Goal: Information Seeking & Learning: Learn about a topic

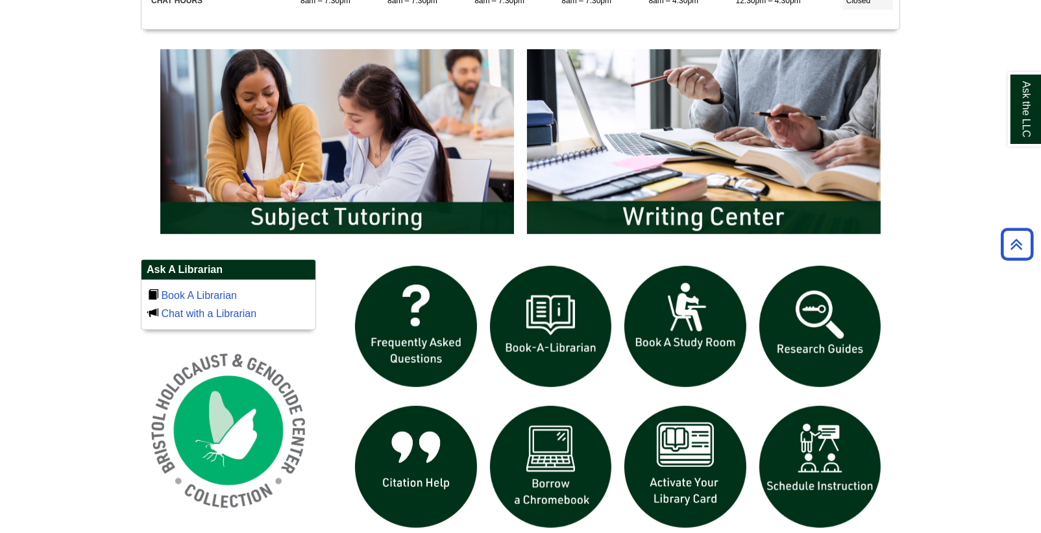
scroll to position [675, 0]
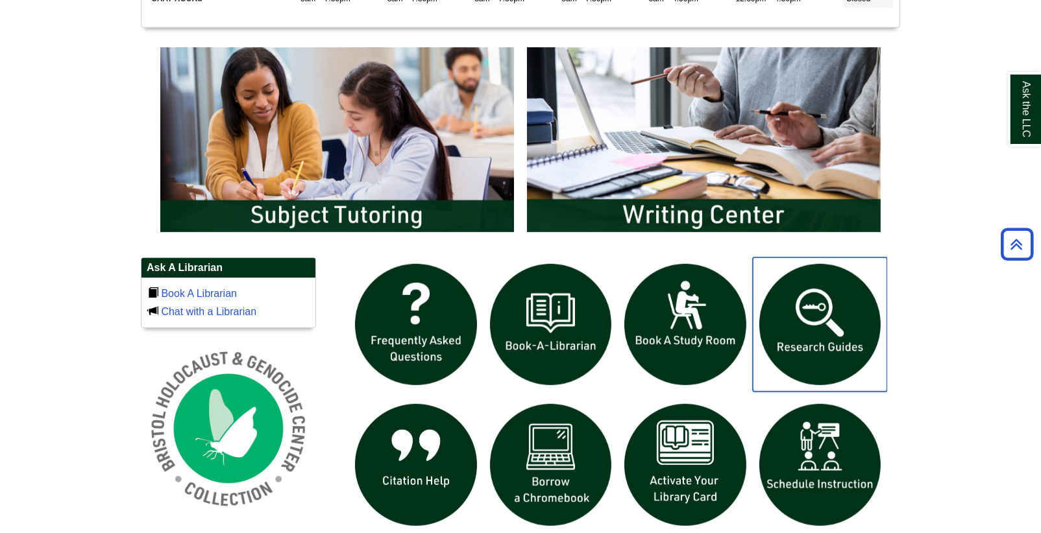
click at [809, 308] on img "slideshow" at bounding box center [820, 325] width 135 height 135
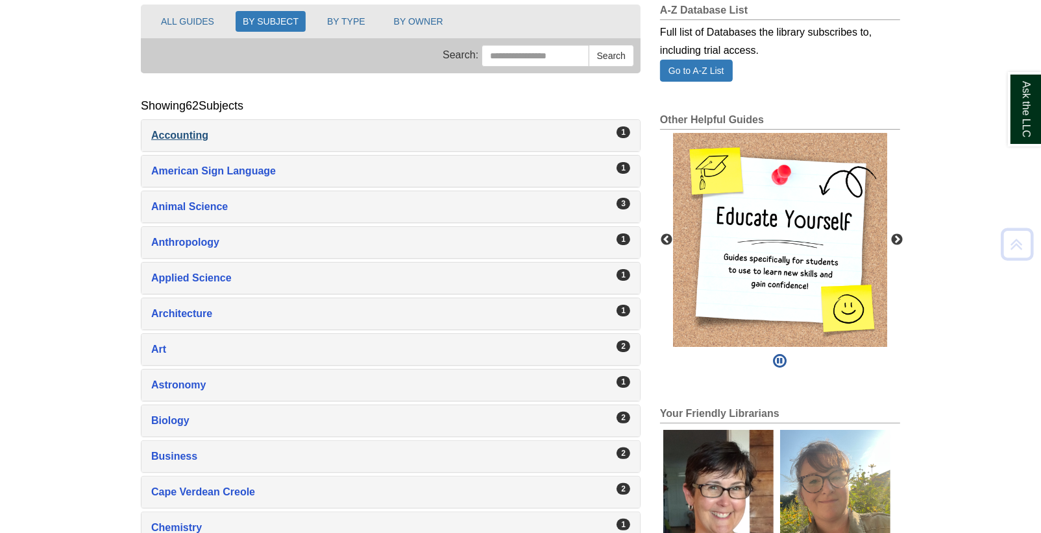
scroll to position [191, 0]
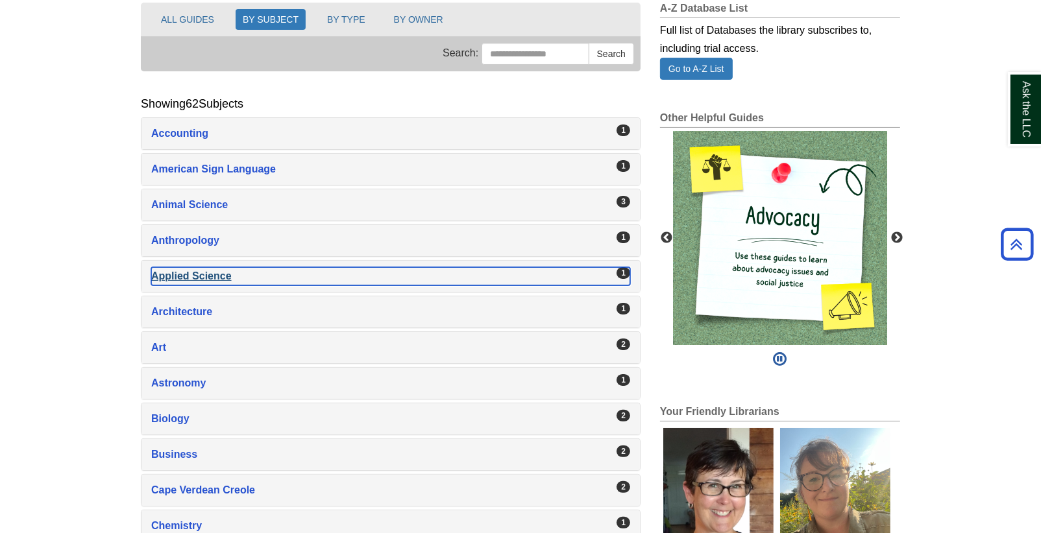
click at [206, 274] on div "Applied Science , 1 guides" at bounding box center [390, 276] width 479 height 18
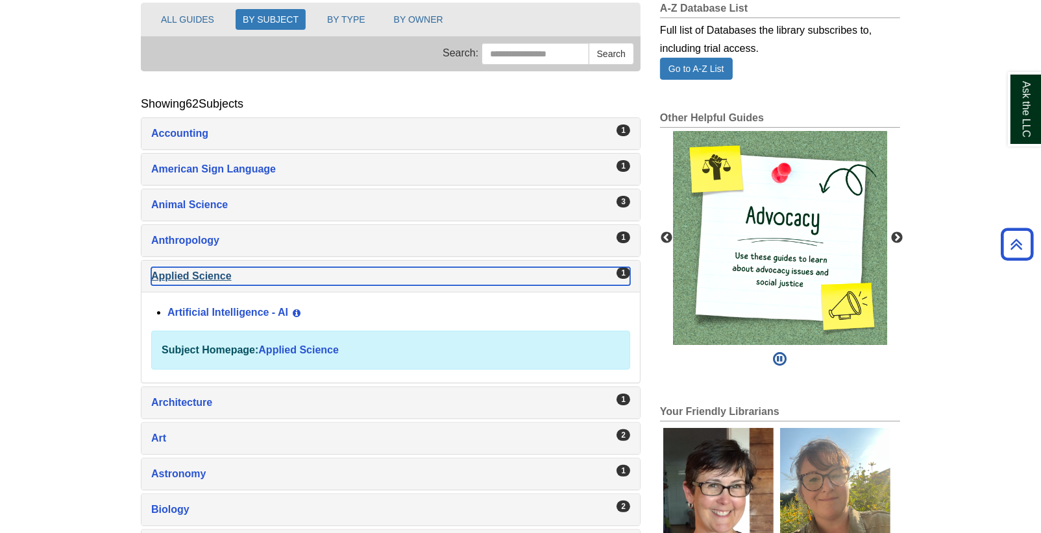
click at [196, 277] on div "Applied Science , 1 guides" at bounding box center [390, 276] width 479 height 18
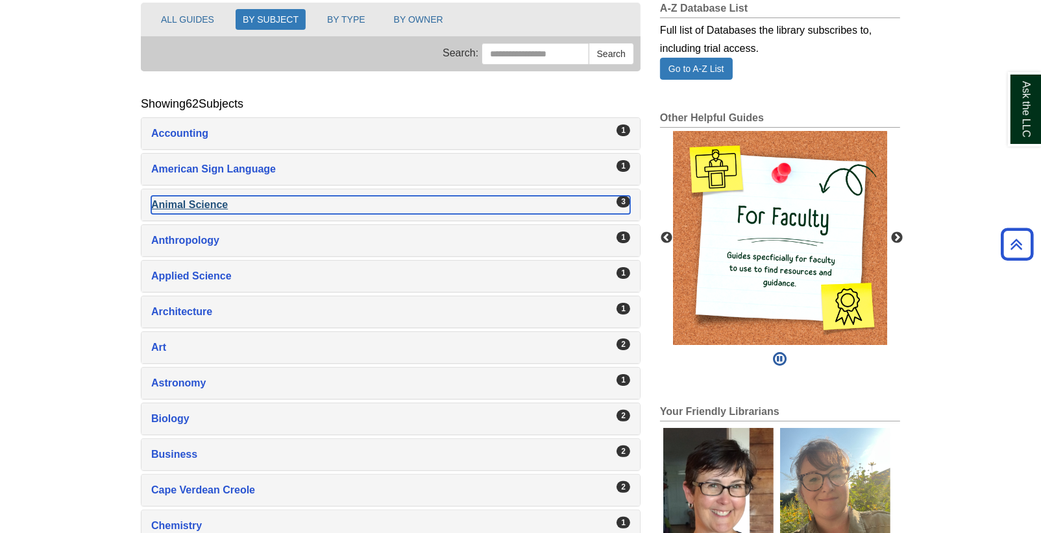
click at [178, 207] on div "Animal Science , 3 guides" at bounding box center [390, 205] width 479 height 18
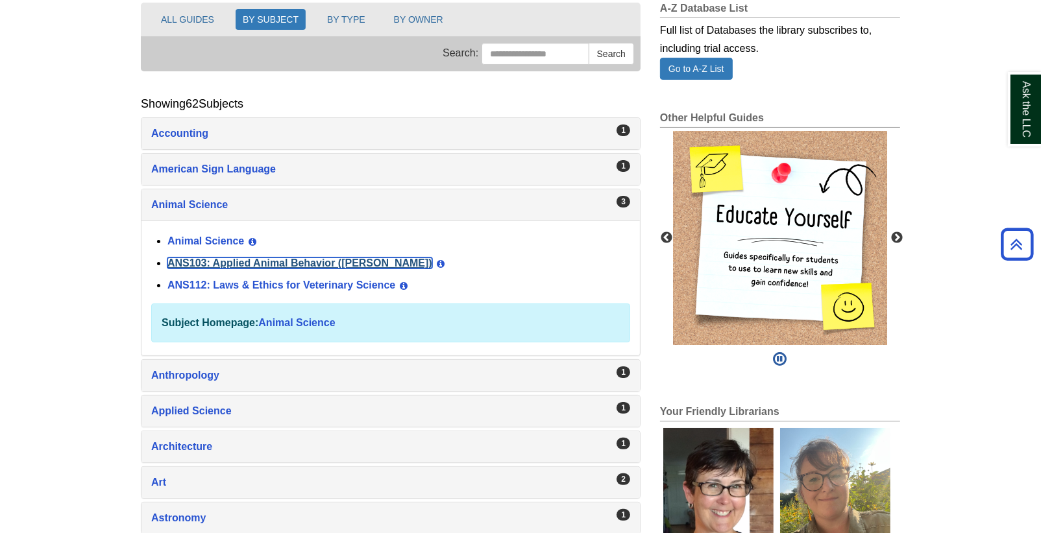
click at [188, 261] on link "ANS103: Applied Animal Behavior ([PERSON_NAME])" at bounding box center [299, 263] width 265 height 11
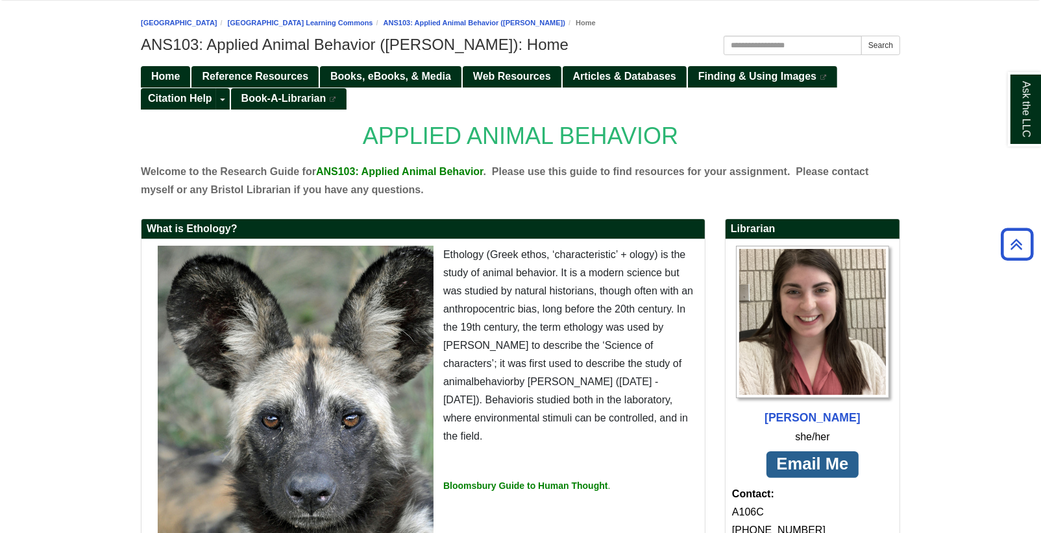
scroll to position [139, 0]
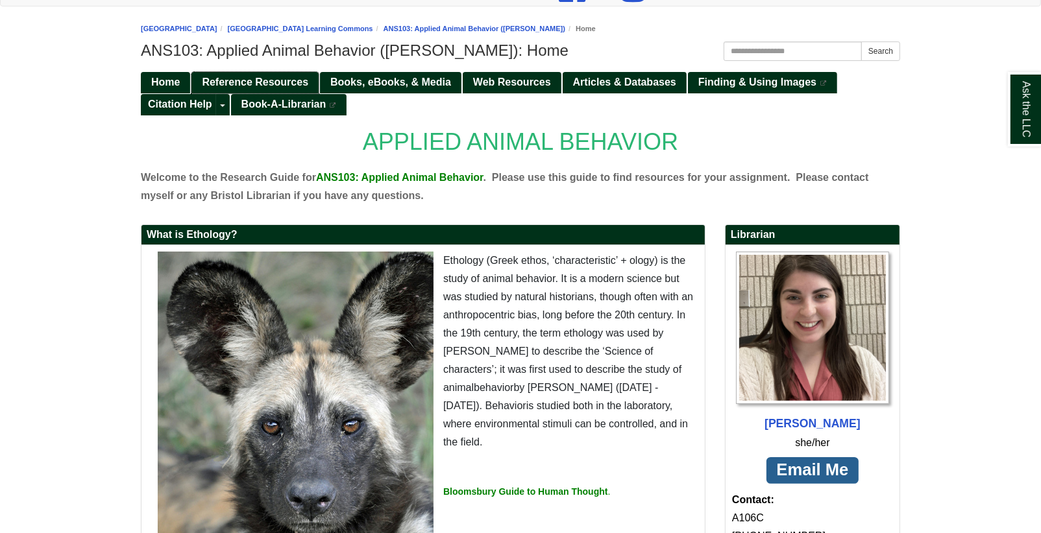
click at [235, 84] on span "Reference Resources" at bounding box center [255, 82] width 106 height 11
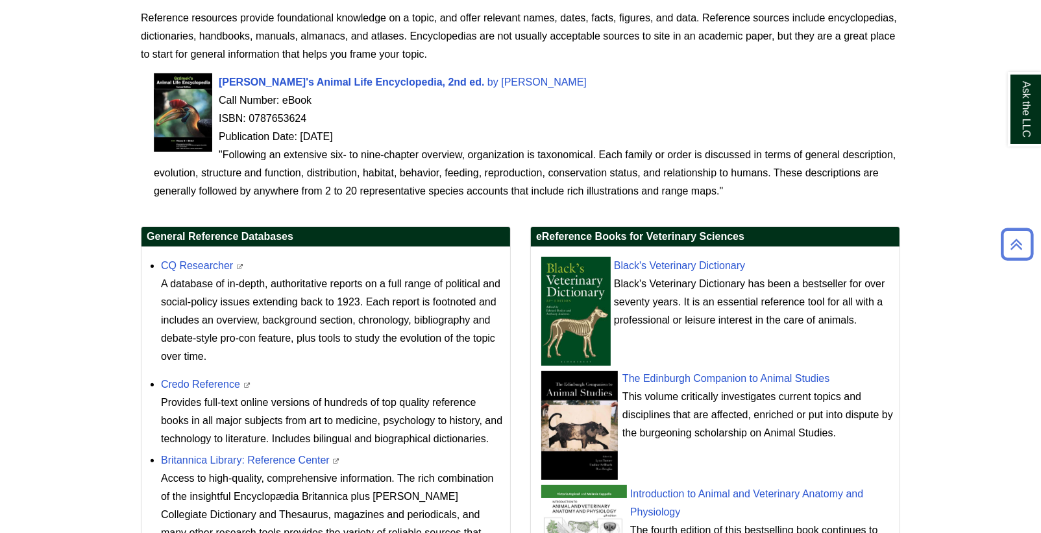
scroll to position [300, 0]
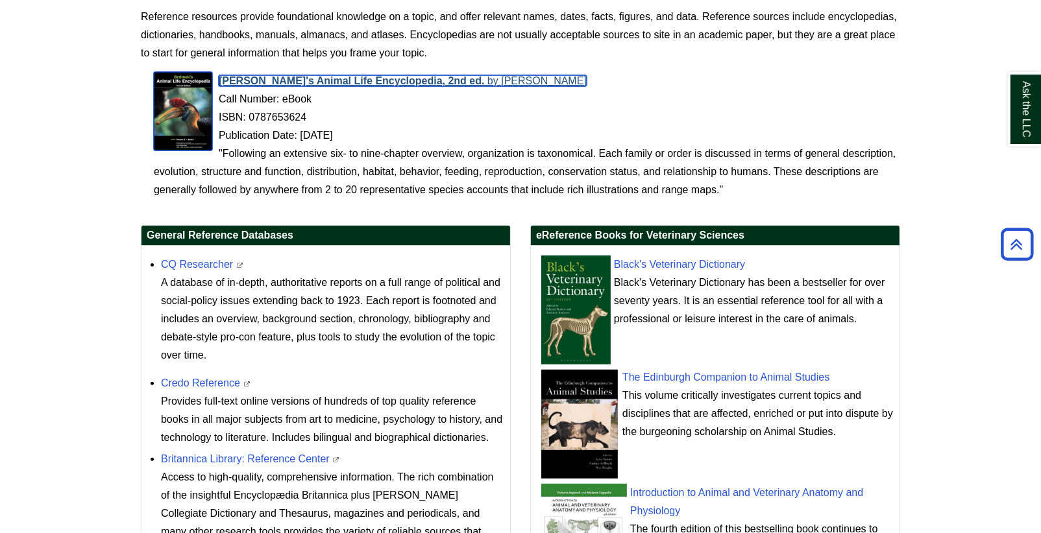
click at [332, 78] on span "[PERSON_NAME]'s Animal Life Encyclopedia, 2nd ed." at bounding box center [352, 80] width 266 height 11
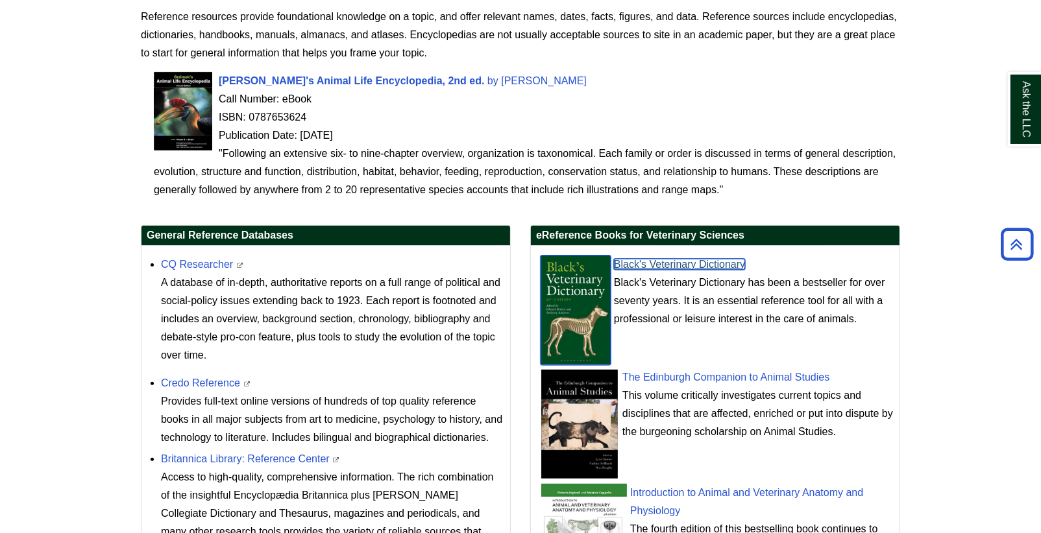
click at [667, 259] on link "Black's Veterinary Dictionary" at bounding box center [679, 264] width 131 height 11
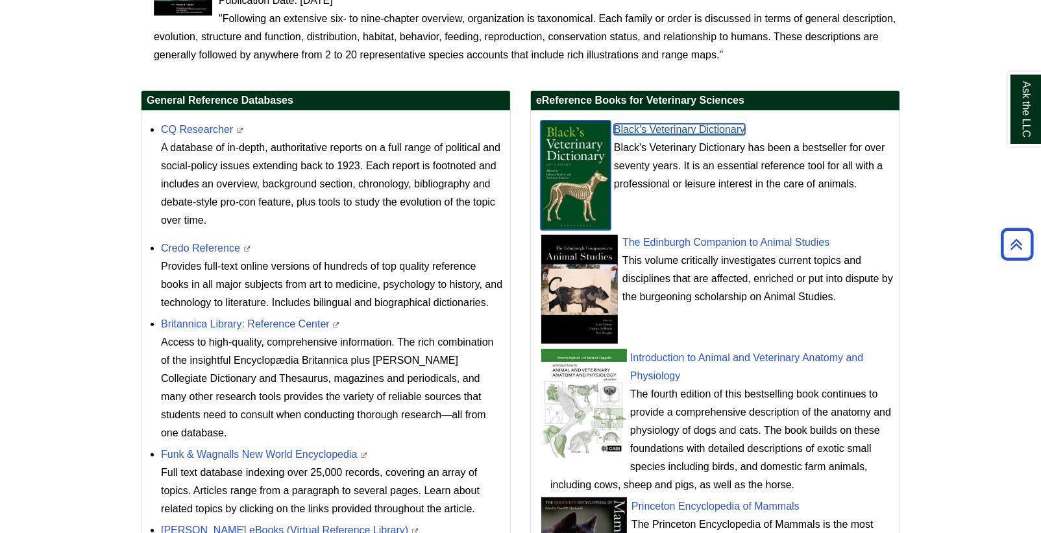
scroll to position [436, 0]
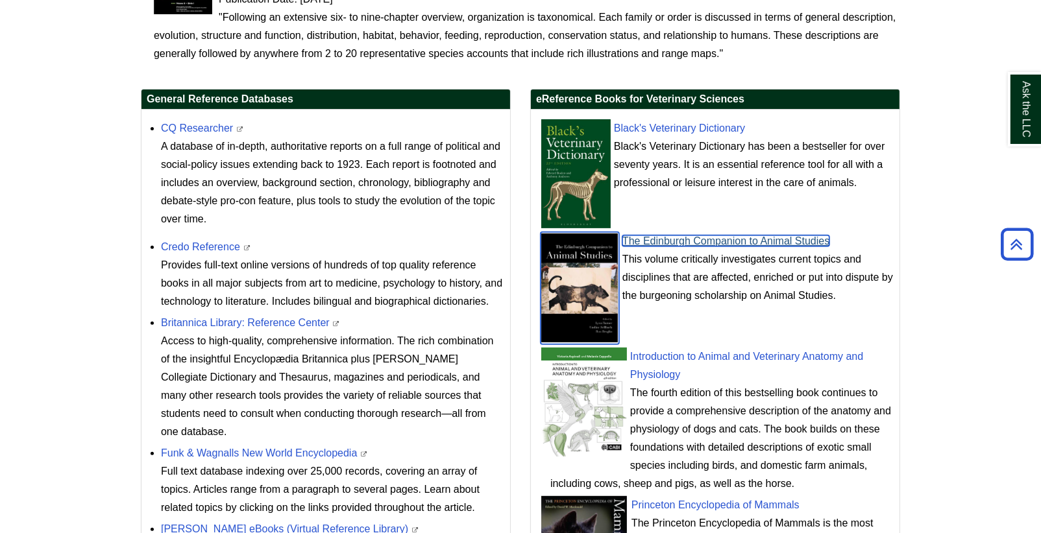
click at [664, 239] on link "The Edinburgh Companion to Animal Studies" at bounding box center [725, 240] width 207 height 11
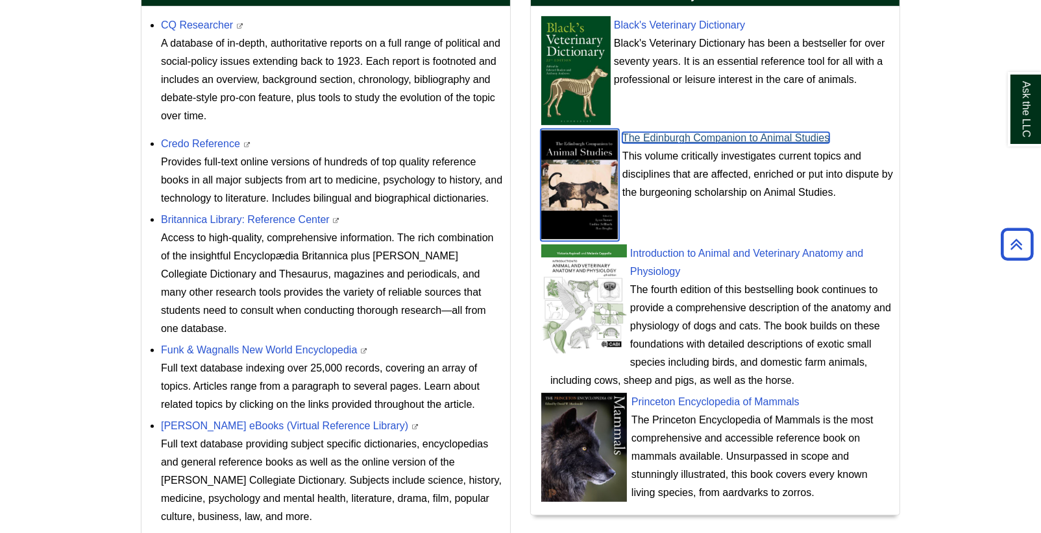
scroll to position [540, 0]
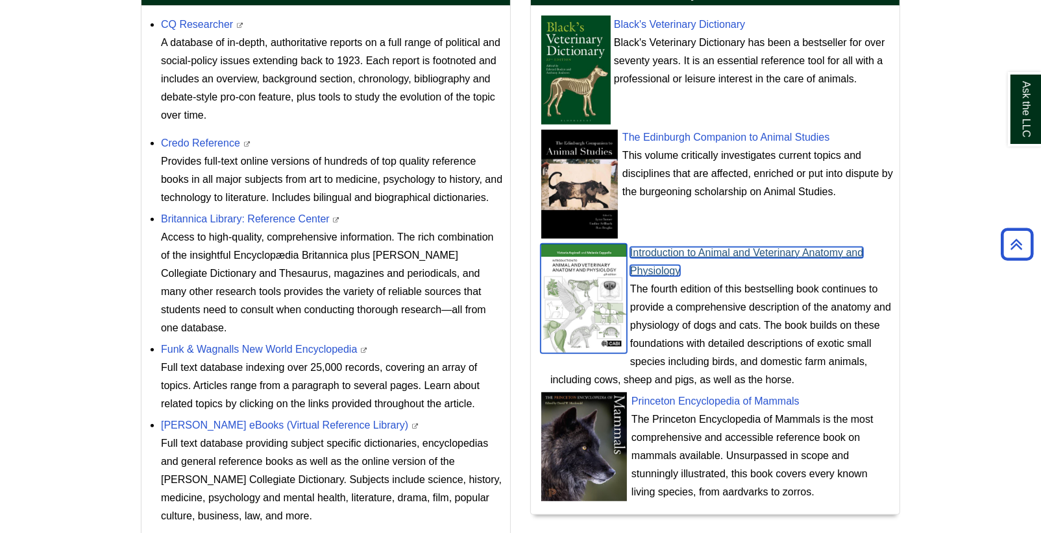
click at [655, 253] on link "Introduction to Animal and Veterinary Anatomy and Physiology" at bounding box center [746, 261] width 233 height 29
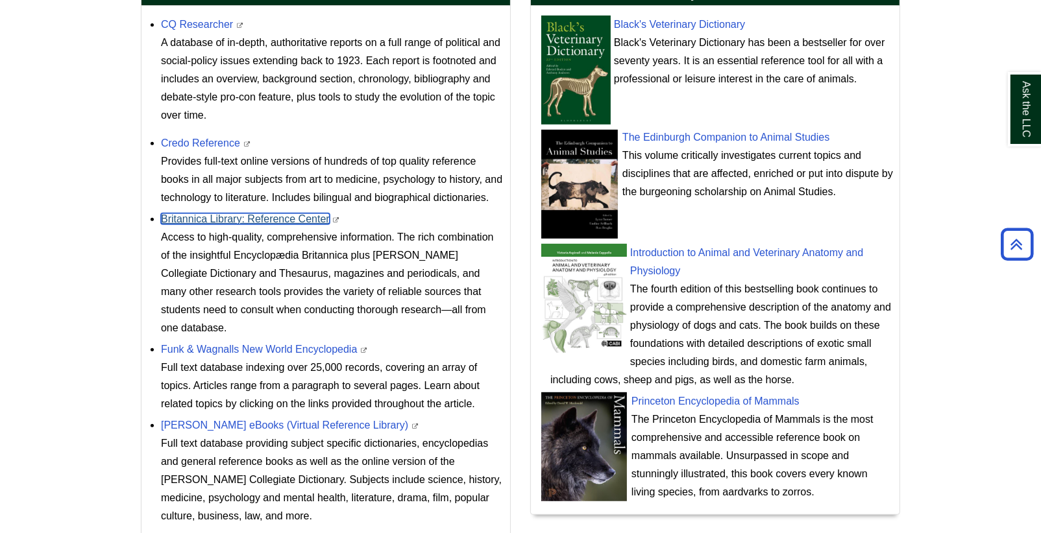
click at [239, 220] on link "Britannica Library: Reference Center" at bounding box center [245, 218] width 169 height 11
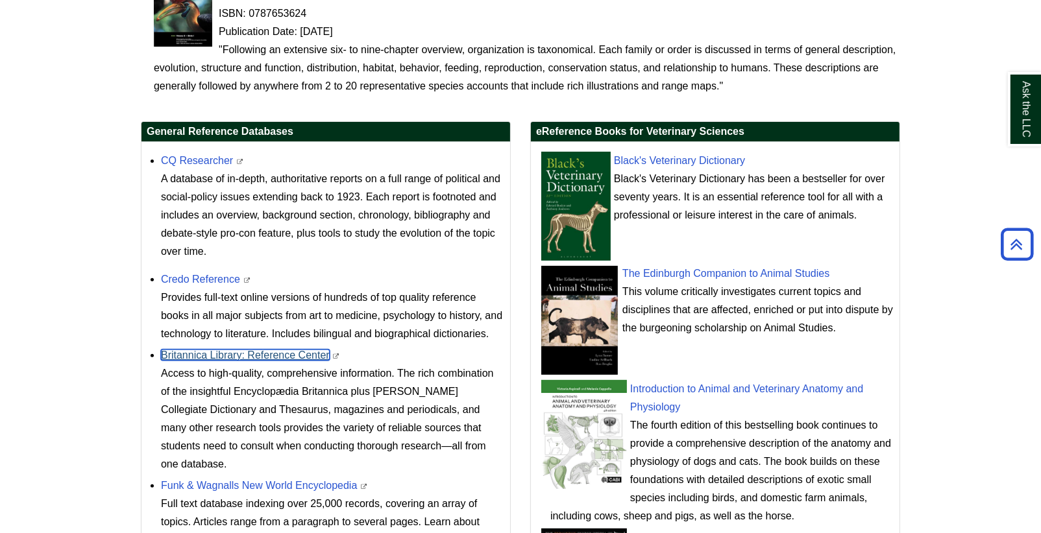
scroll to position [406, 0]
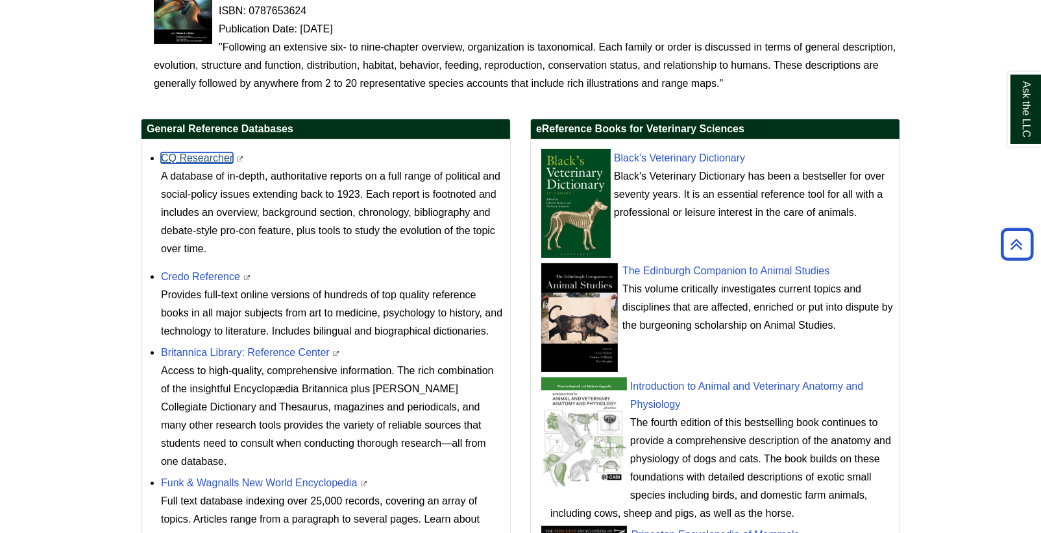
click at [207, 154] on link "CQ Researcher" at bounding box center [197, 157] width 72 height 11
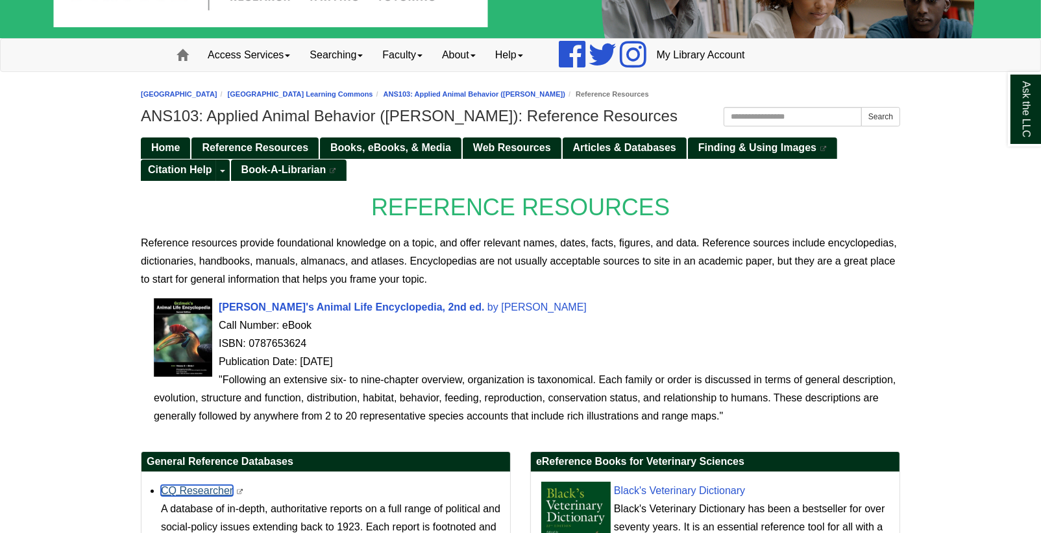
scroll to position [73, 0]
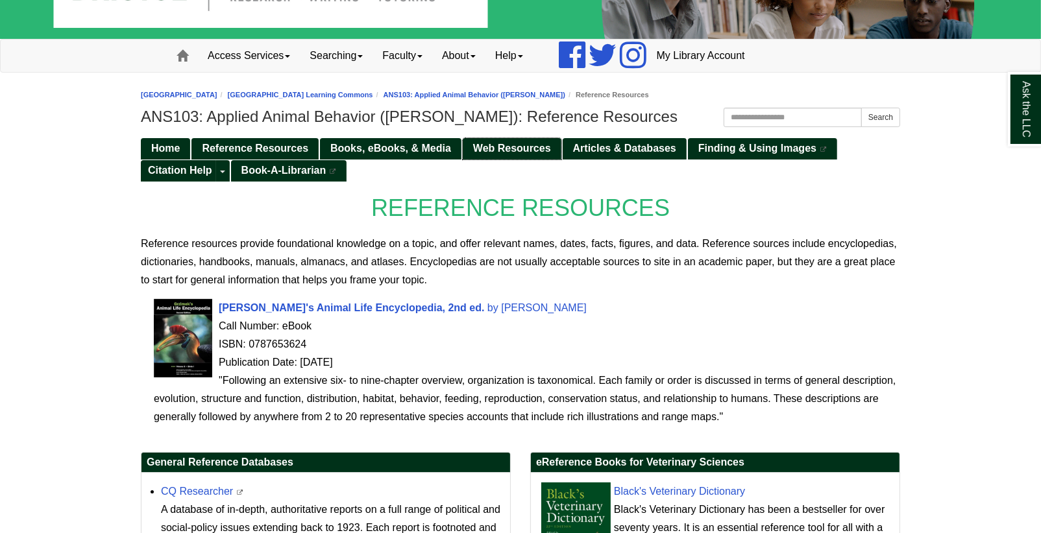
click at [493, 149] on span "Web Resources" at bounding box center [512, 148] width 78 height 11
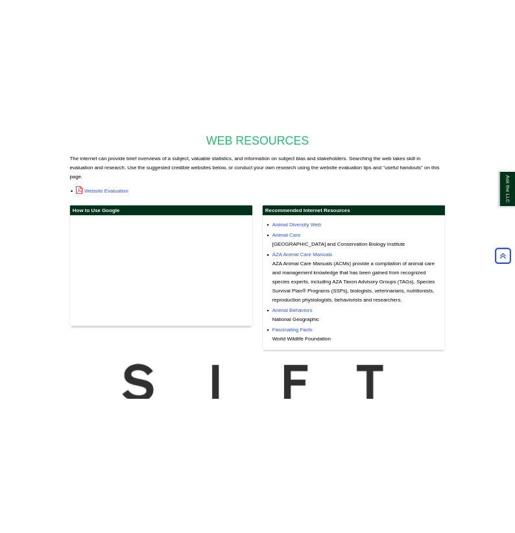
scroll to position [272, 0]
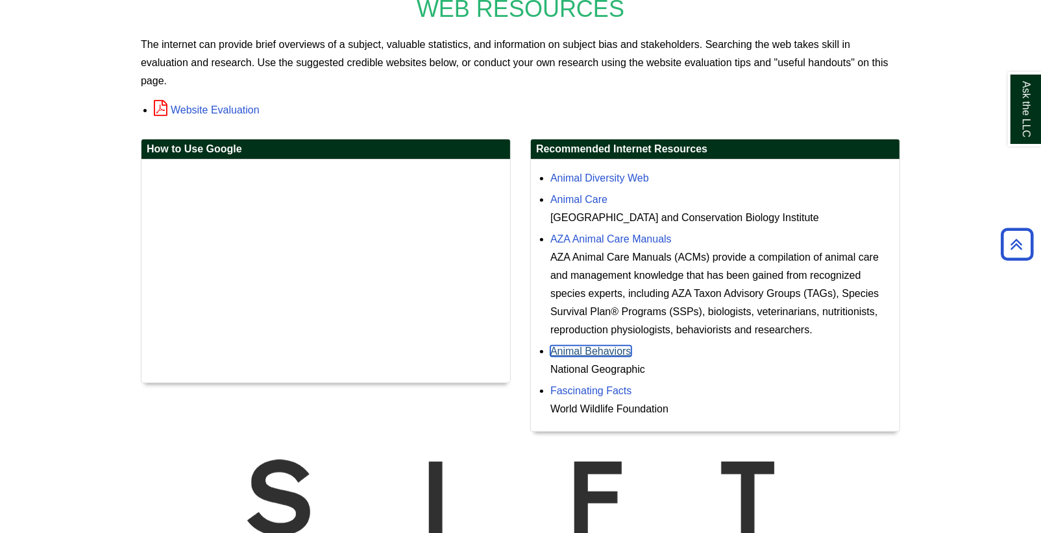
click at [581, 346] on link "Animal Behaviors" at bounding box center [590, 351] width 81 height 11
